Goal: Information Seeking & Learning: Learn about a topic

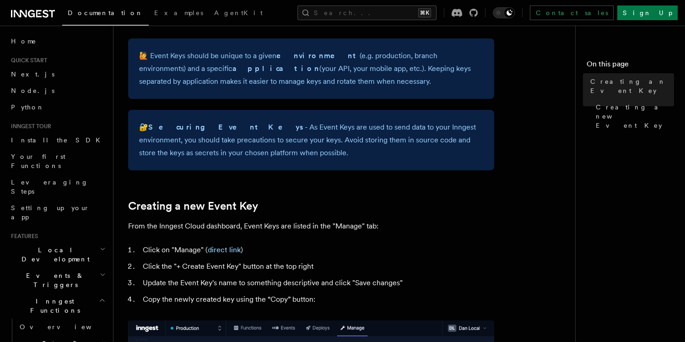
scroll to position [266, 0]
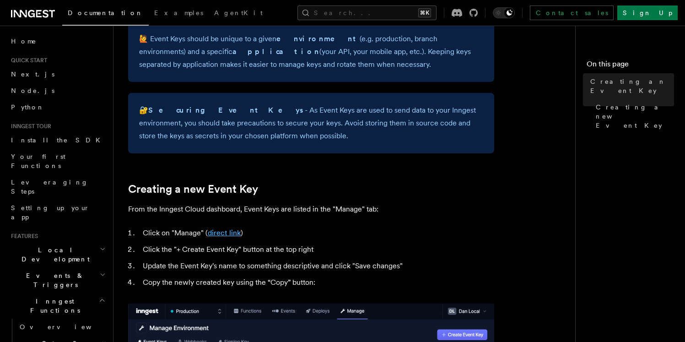
click at [227, 231] on link "direct link" at bounding box center [224, 232] width 33 height 9
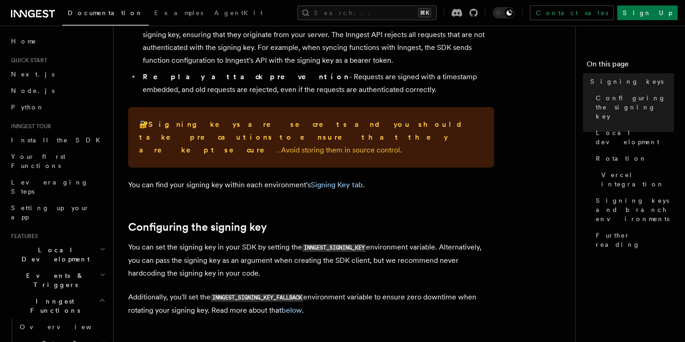
scroll to position [148, 0]
click at [333, 180] on link "Signing Key tab" at bounding box center [337, 184] width 52 height 9
